Goal: Find contact information: Find contact information

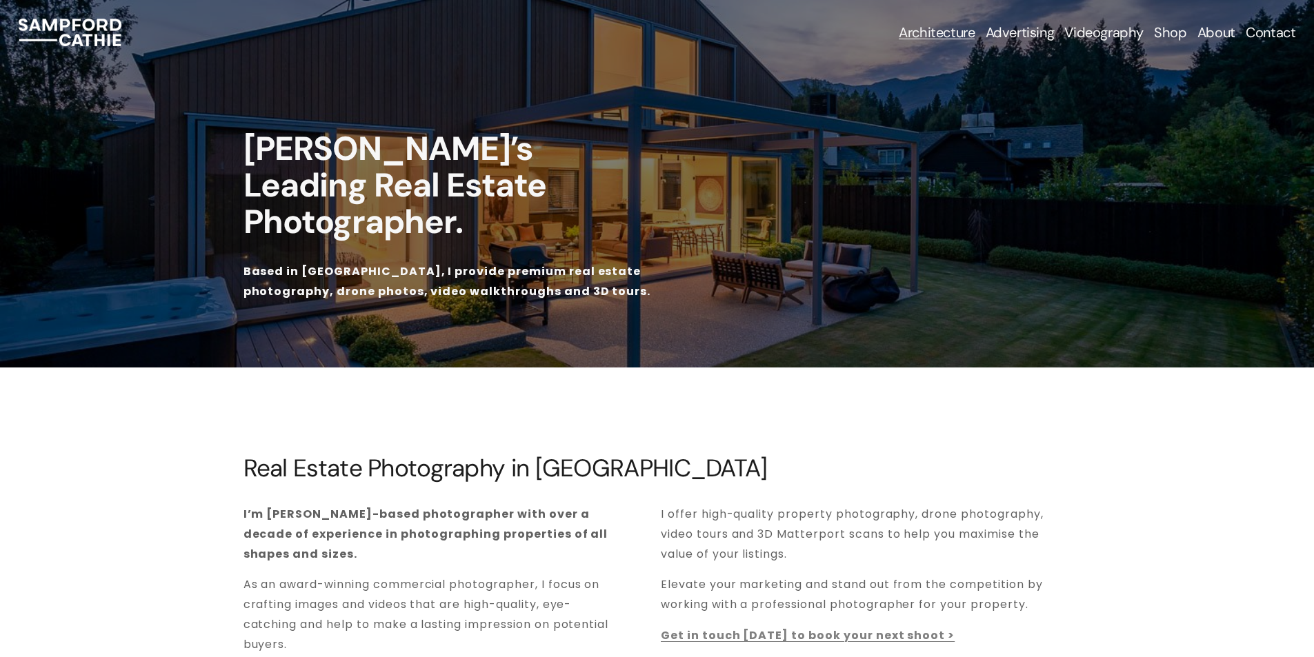
click at [1252, 23] on link "Contact" at bounding box center [1271, 32] width 50 height 19
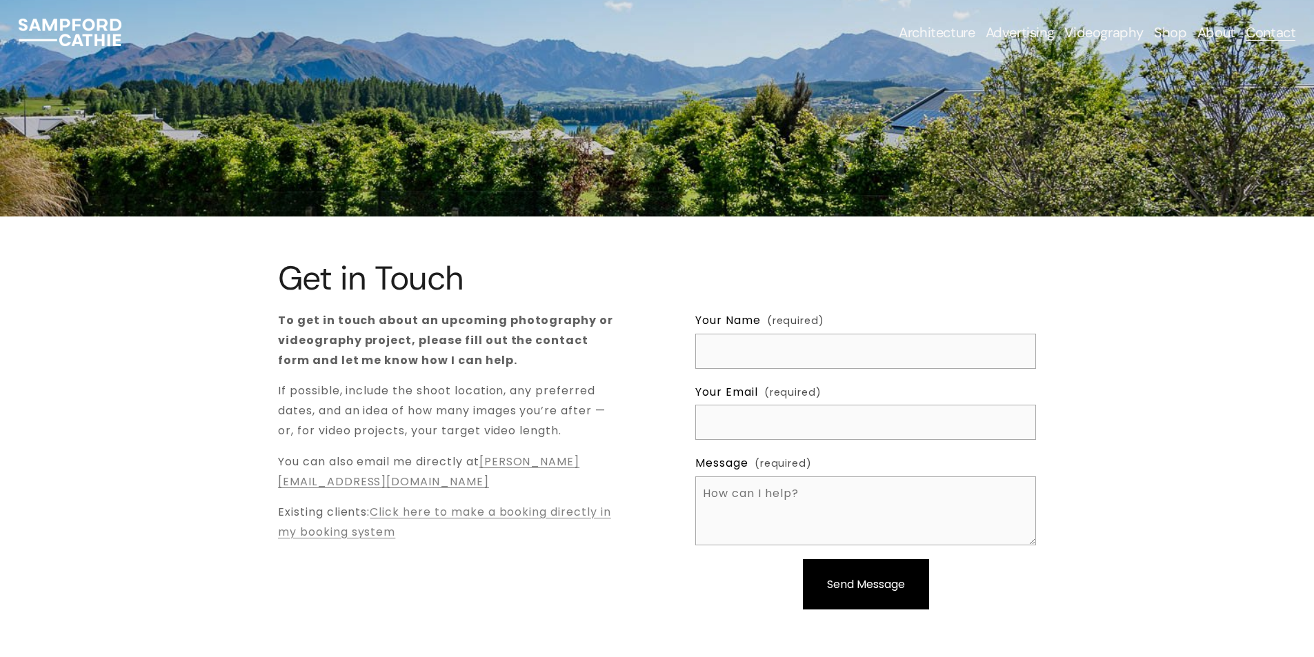
click at [1268, 29] on link "Contact" at bounding box center [1271, 32] width 50 height 19
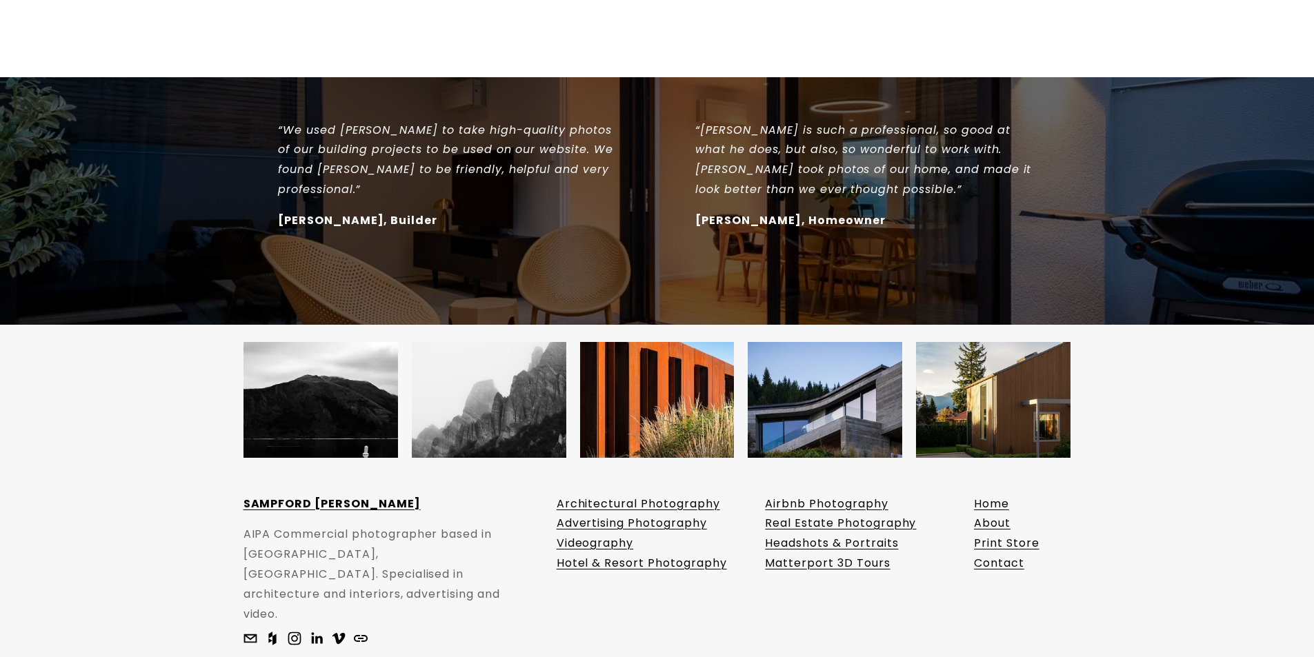
scroll to position [1228, 0]
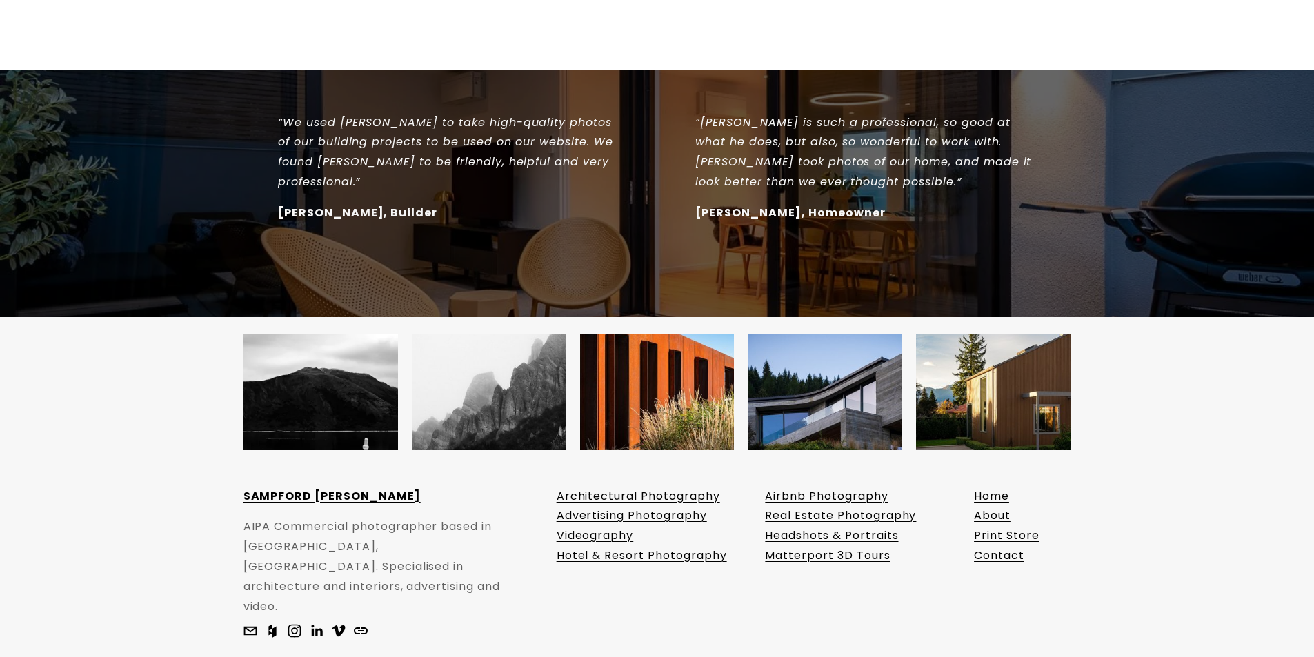
click at [990, 546] on link "Contact" at bounding box center [999, 556] width 50 height 20
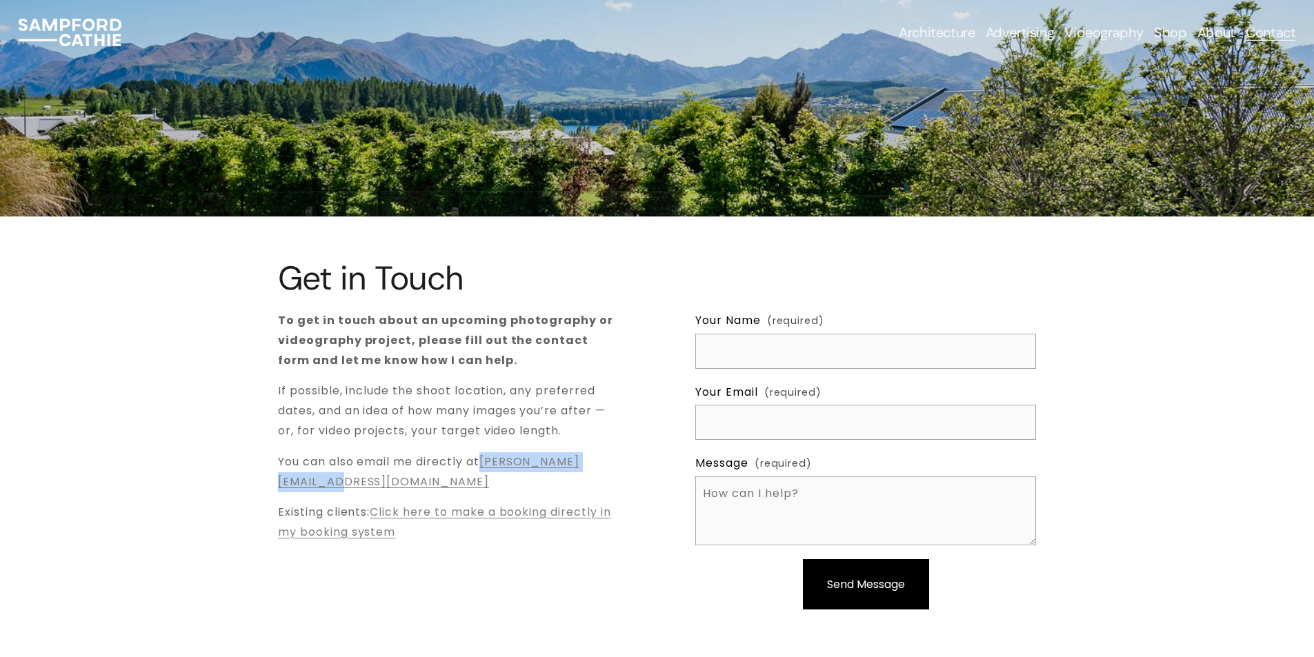
drag, startPoint x: 277, startPoint y: 478, endPoint x: 447, endPoint y: 477, distance: 170.3
click at [447, 477] on div "Get in Touch To get in touch about an upcoming photography or videography proje…" at bounding box center [657, 446] width 1314 height 373
copy link "sam@sampfordcathie.com"
